Goal: Find specific page/section: Find specific page/section

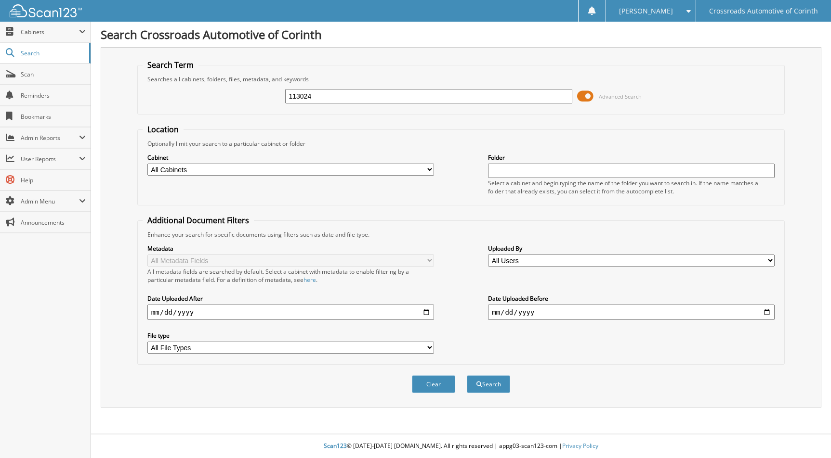
type input "113024"
click at [205, 163] on div "Cabinet All Cabinets ACCOUNTS PAYABLE ACCOUNTS RECEIVABLE ACTIVE EMPLOYEE FILES…" at bounding box center [290, 165] width 286 height 24
click at [205, 167] on select "All Cabinets ACCOUNTS PAYABLE ACCOUNTS RECEIVABLE ACTIVE EMPLOYEE FILES ADVERTI…" at bounding box center [290, 170] width 286 height 12
select select "2314"
click at [147, 164] on select "All Cabinets ACCOUNTS PAYABLE ACCOUNTS RECEIVABLE ACTIVE EMPLOYEE FILES ADVERTI…" at bounding box center [290, 170] width 286 height 12
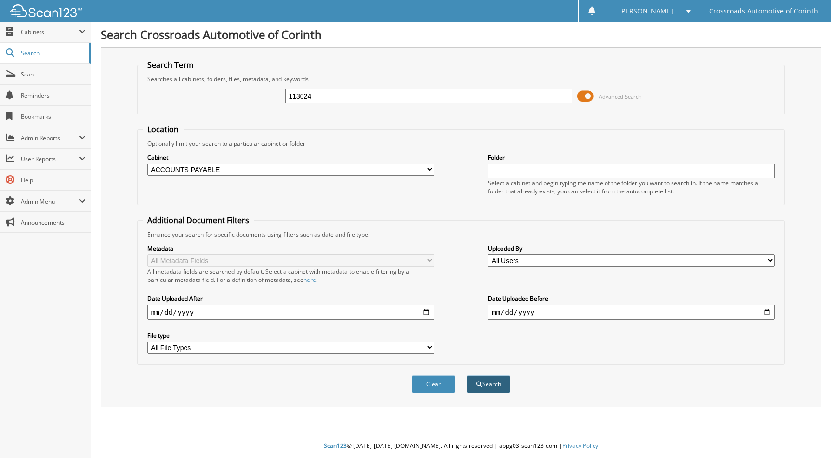
click at [490, 392] on button "Search" at bounding box center [488, 385] width 43 height 18
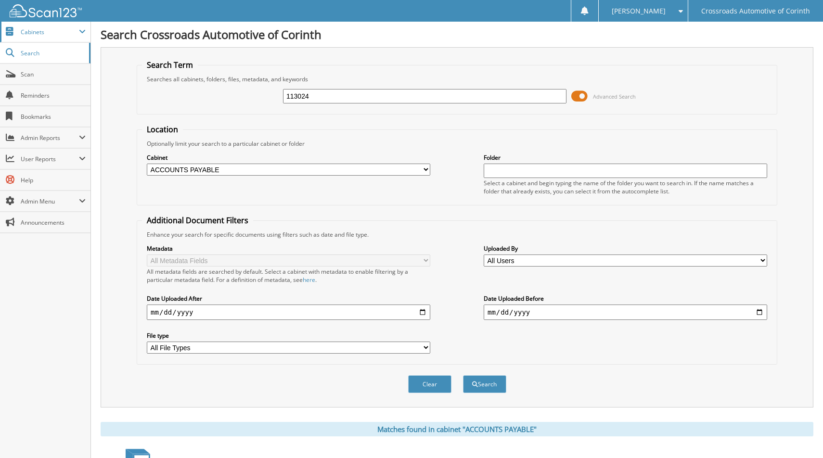
click at [40, 33] on span "Cabinets" at bounding box center [50, 32] width 58 height 8
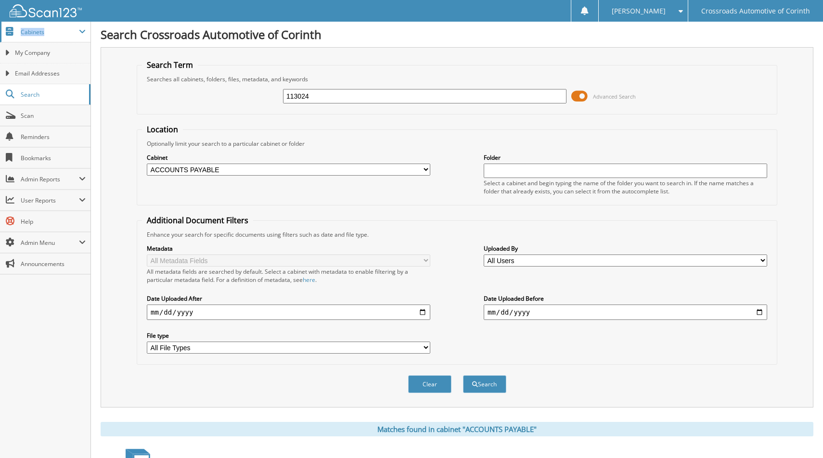
click at [40, 33] on span "Cabinets" at bounding box center [50, 32] width 58 height 8
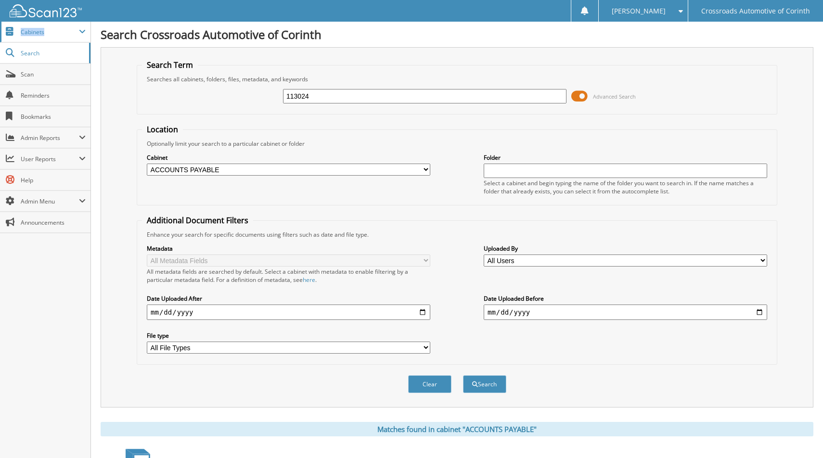
click at [41, 36] on span "Cabinets" at bounding box center [50, 32] width 58 height 8
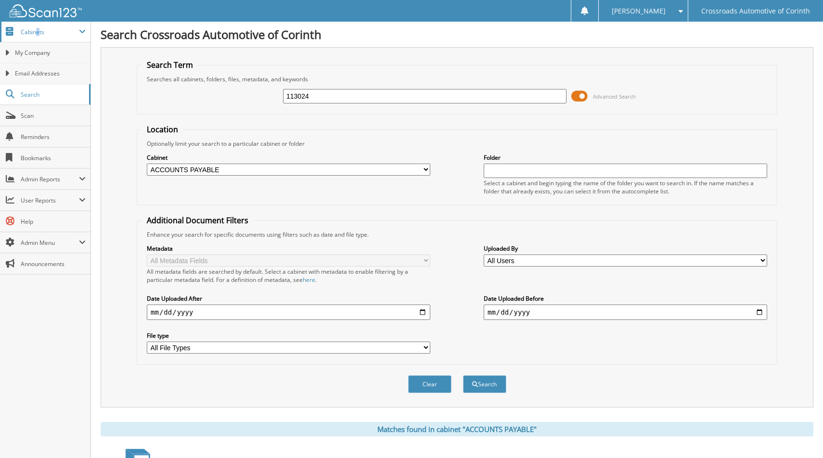
click at [38, 34] on span "Cabinets" at bounding box center [50, 32] width 58 height 8
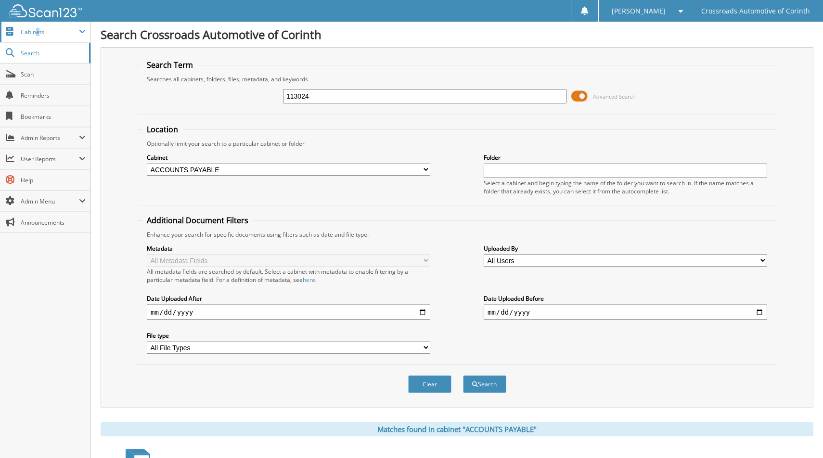
click at [38, 34] on span "Cabinets" at bounding box center [50, 32] width 58 height 8
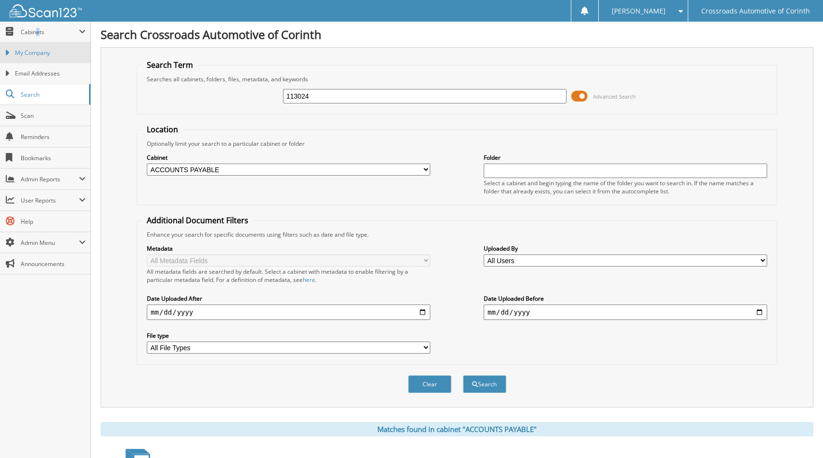
click at [38, 55] on span "My Company" at bounding box center [50, 53] width 71 height 9
